Goal: Find specific page/section: Find specific page/section

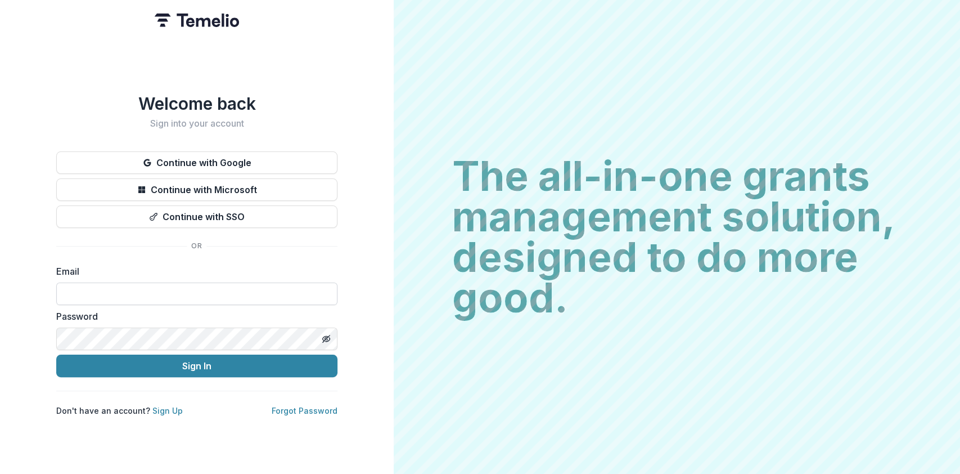
click at [85, 283] on input at bounding box center [196, 293] width 281 height 22
type input "**********"
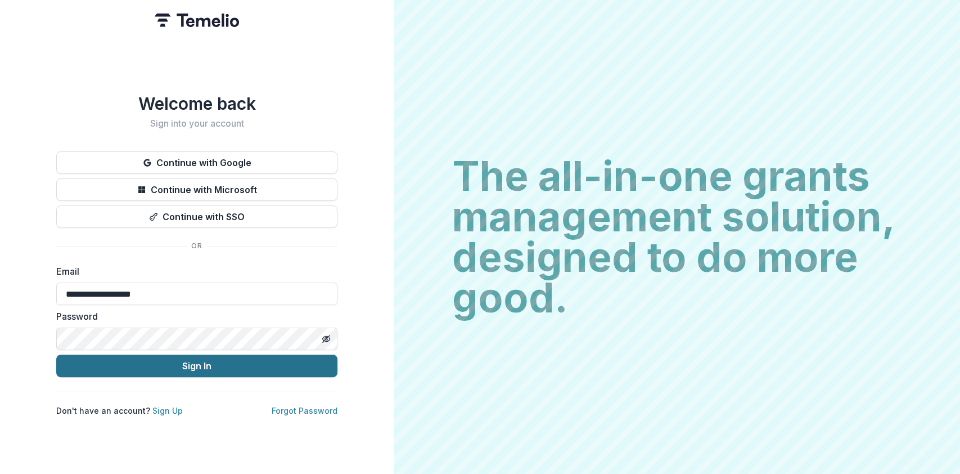
click at [224, 362] on button "Sign In" at bounding box center [196, 365] width 281 height 22
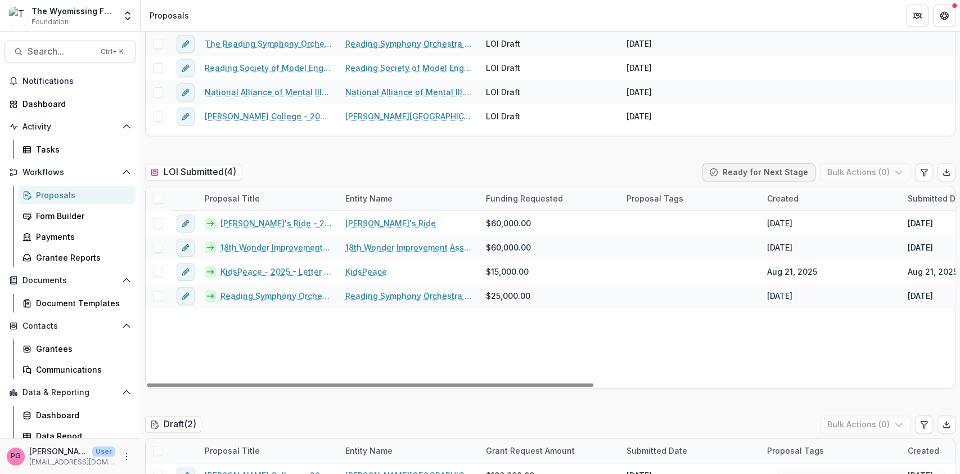
scroll to position [342, 0]
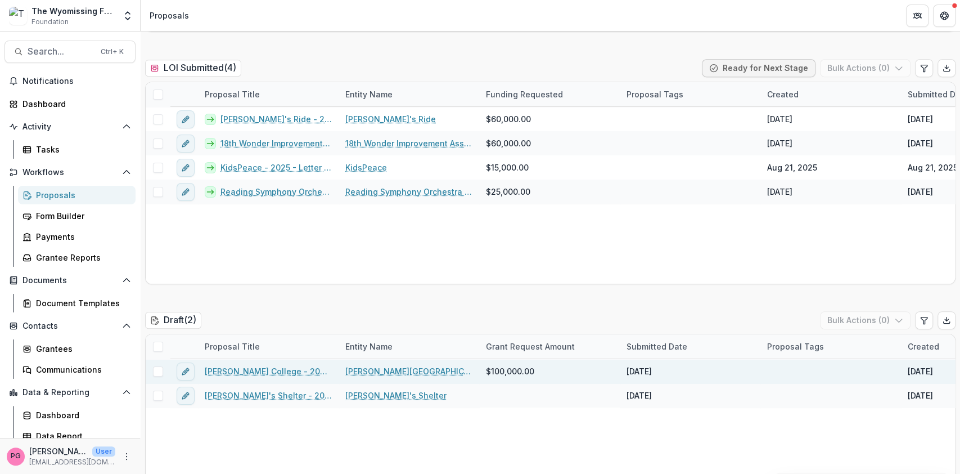
click at [260, 366] on link "Albright College - 2025 - Letter of Intent" at bounding box center [268, 371] width 127 height 12
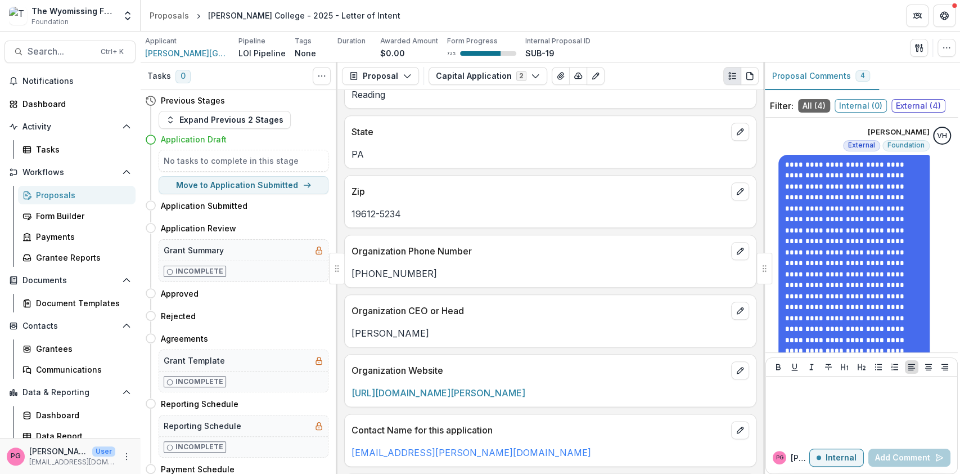
scroll to position [761, 0]
